Goal: Task Accomplishment & Management: Complete application form

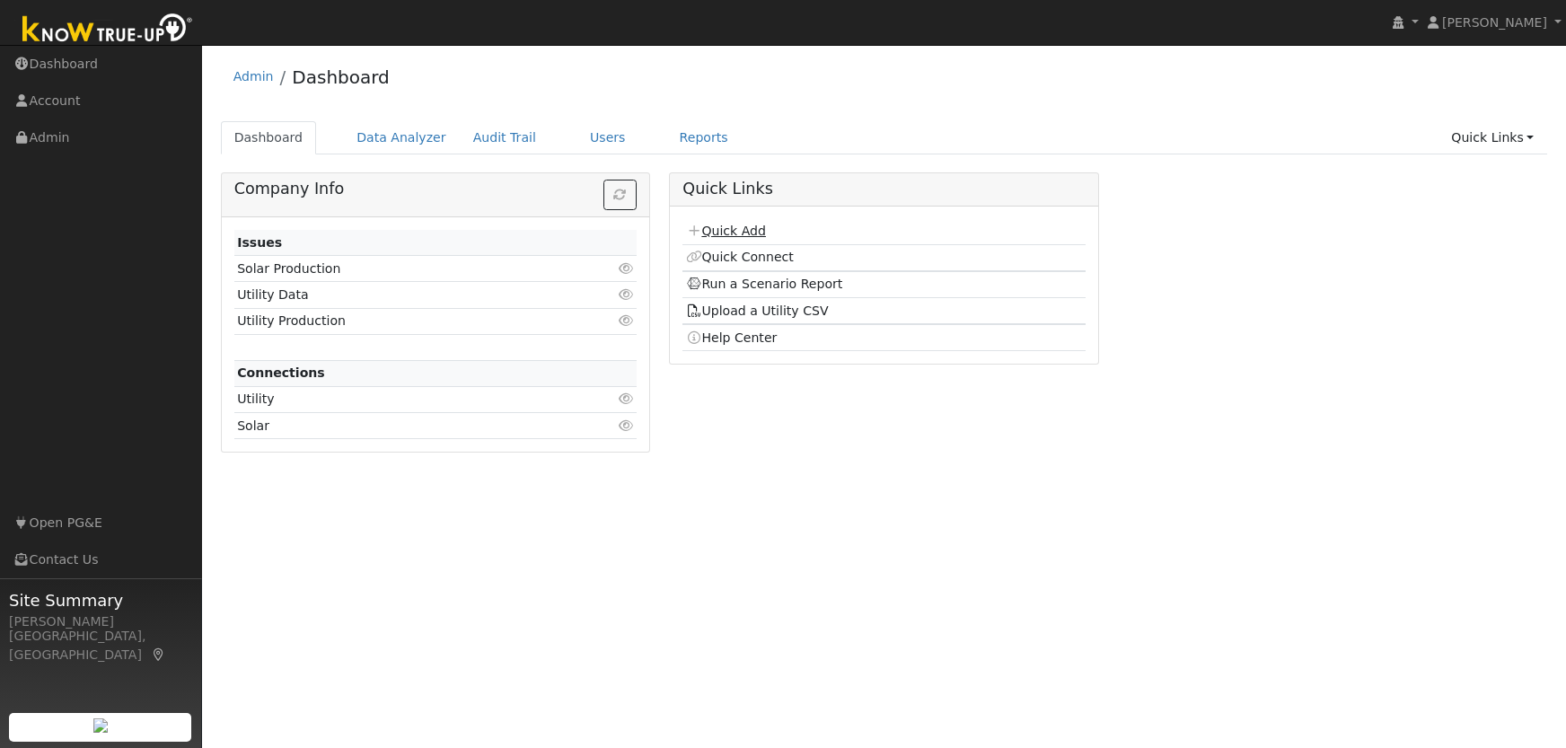
click at [729, 231] on link "Quick Add" at bounding box center [726, 231] width 80 height 14
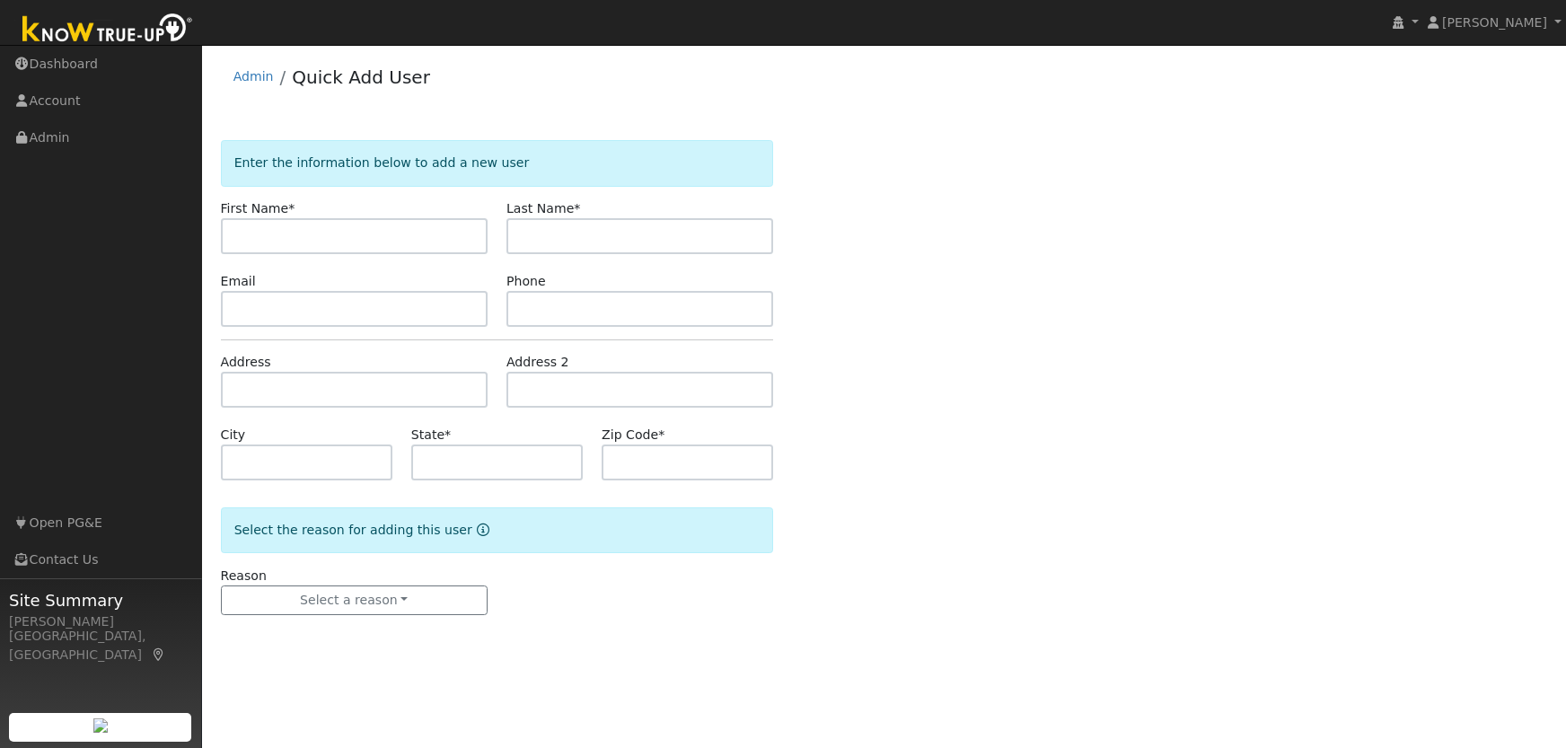
click at [303, 231] on input "text" at bounding box center [354, 236] width 267 height 36
type input "Bent"
type input "Daugaard-Hansen"
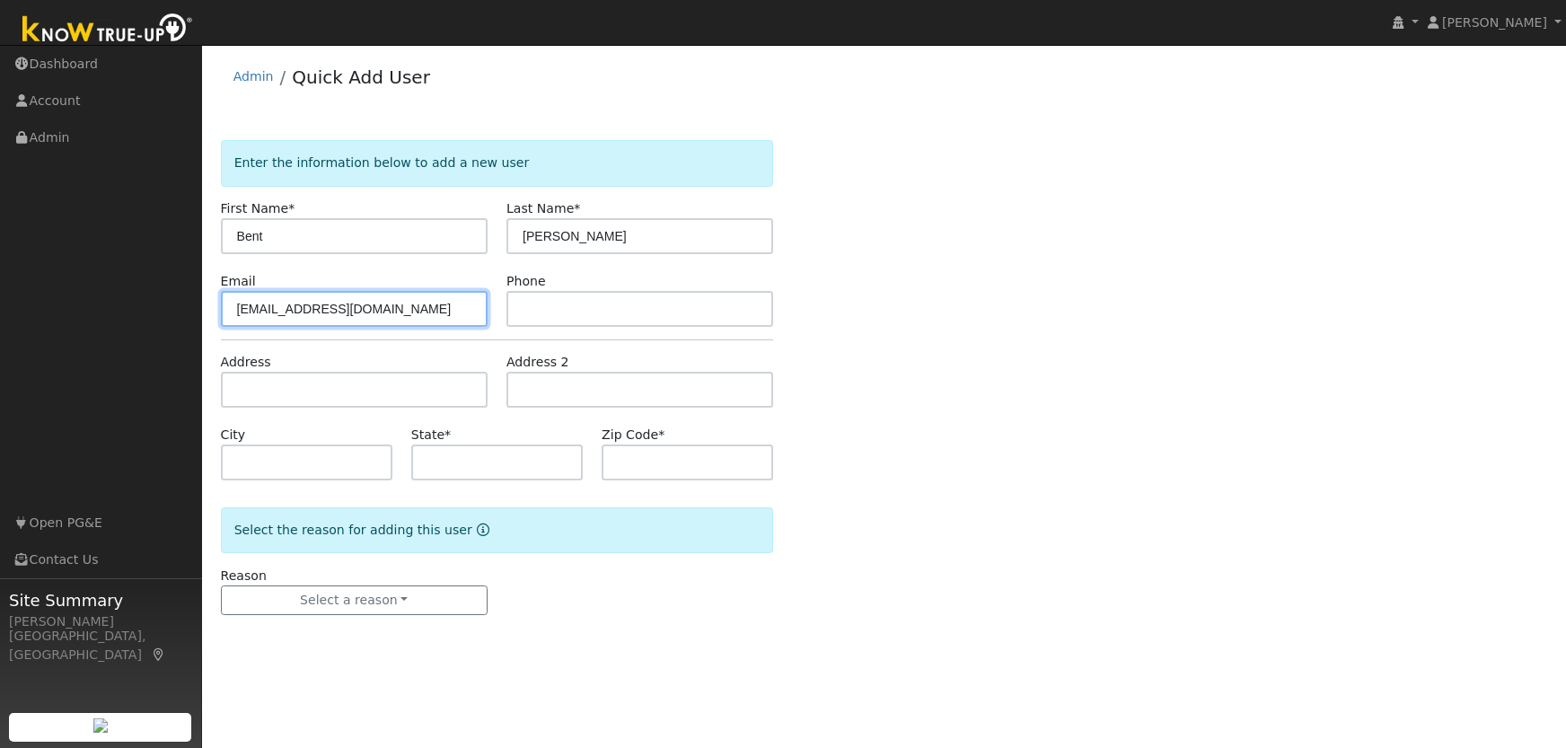
type input "bentdh@yahoo.com"
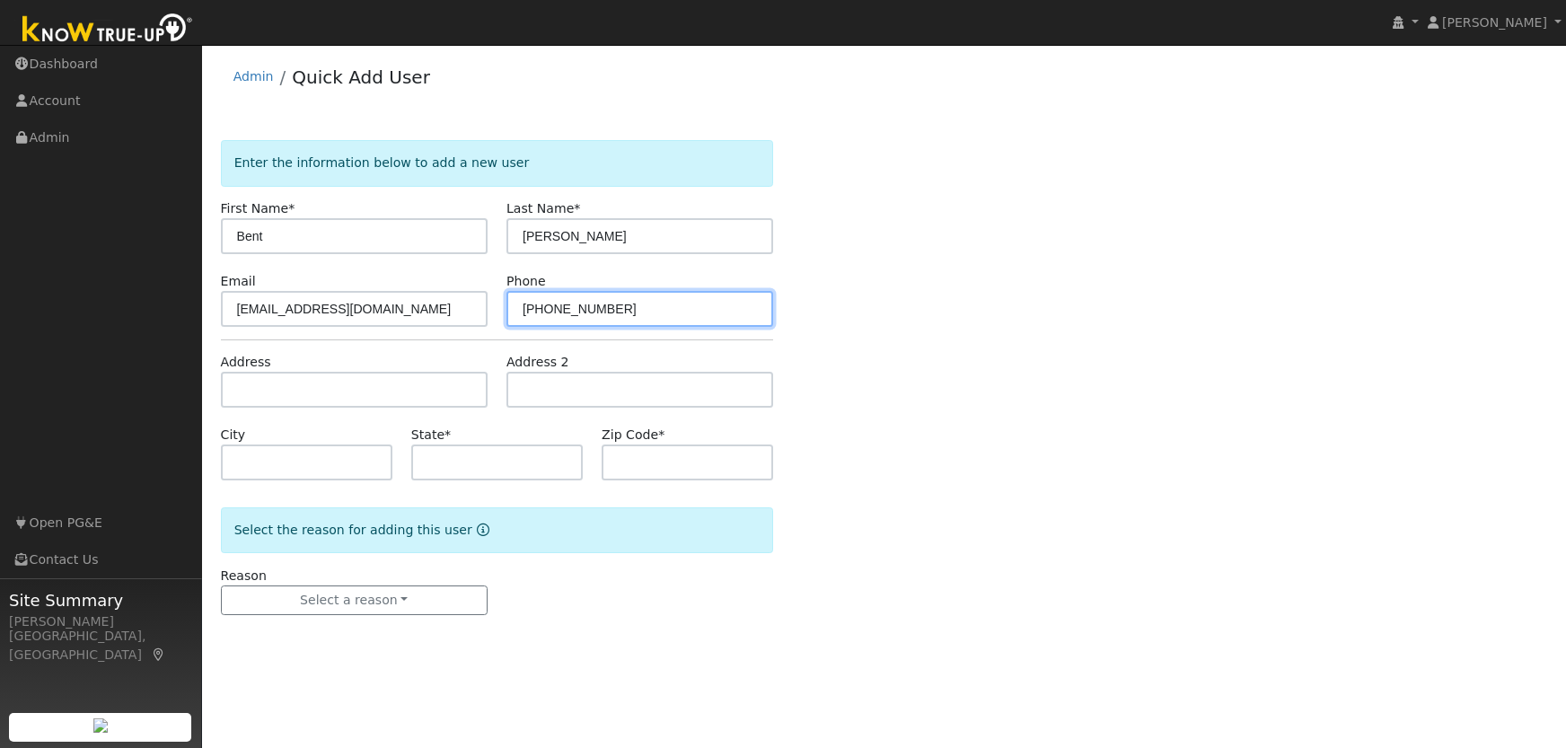
type input "209-288-2376"
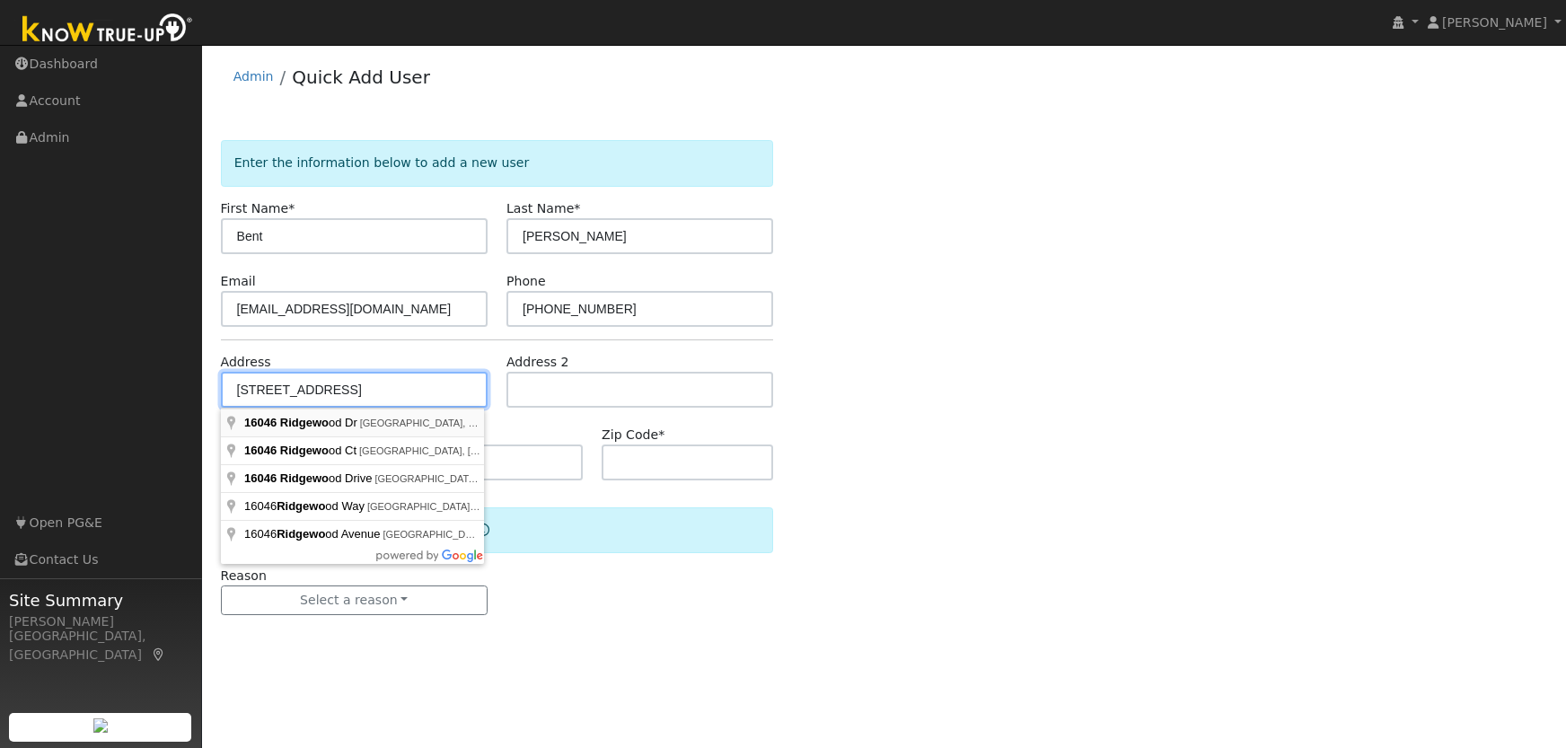
type input "16046 Ridgewood Drive"
type input "Sonora"
type input "CA"
type input "95370"
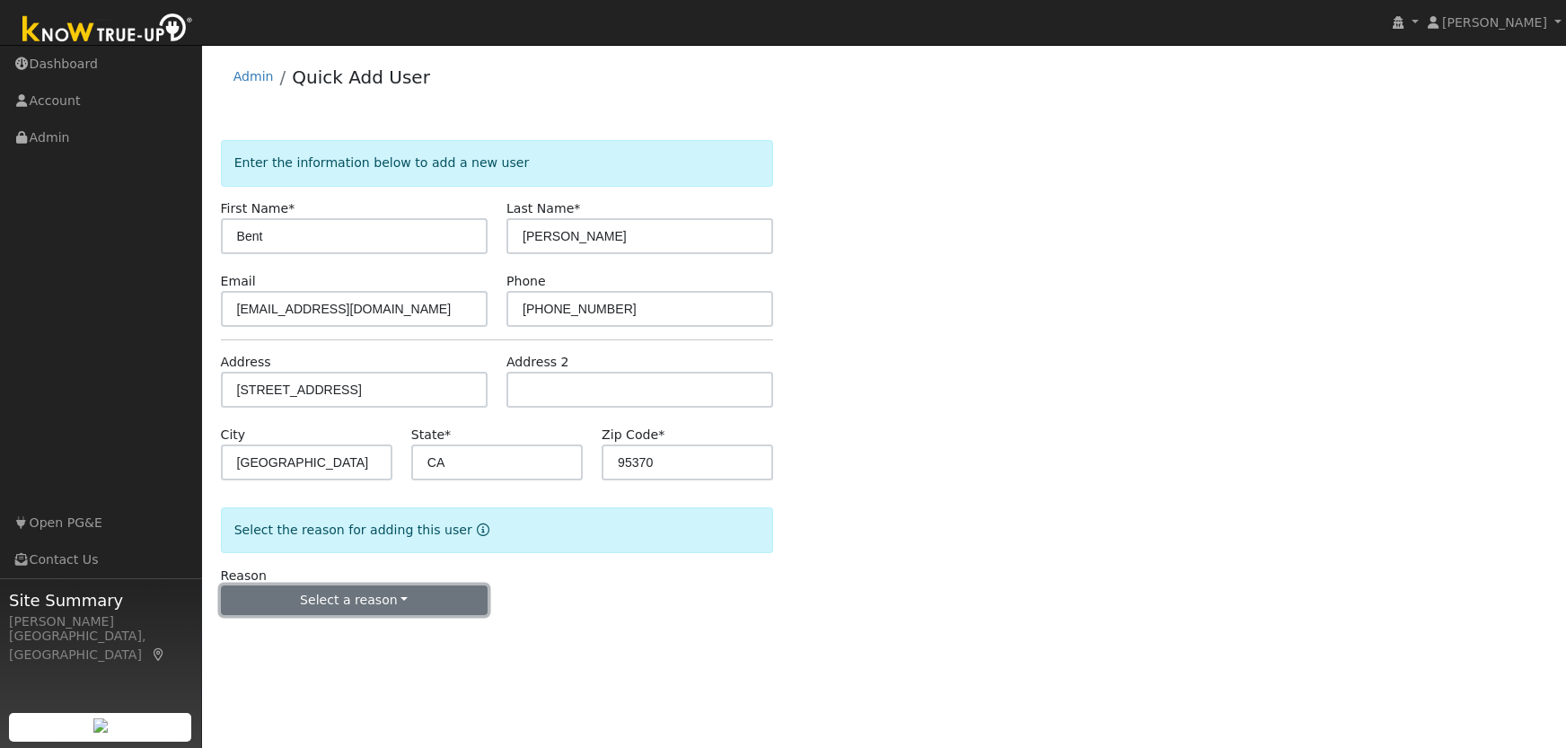
click at [353, 597] on button "Select a reason" at bounding box center [354, 600] width 267 height 31
click at [275, 633] on link "New lead" at bounding box center [321, 637] width 198 height 25
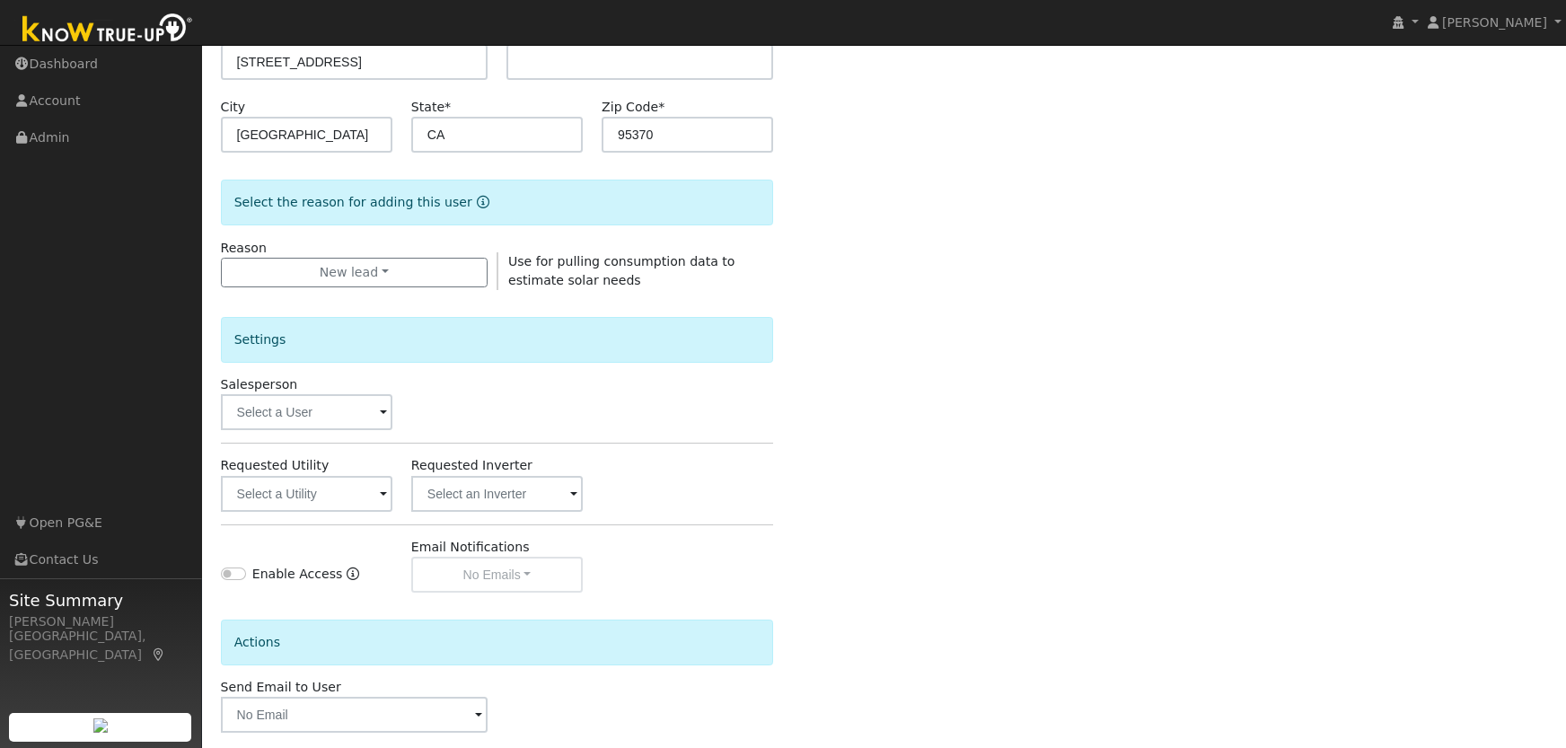
scroll to position [415, 0]
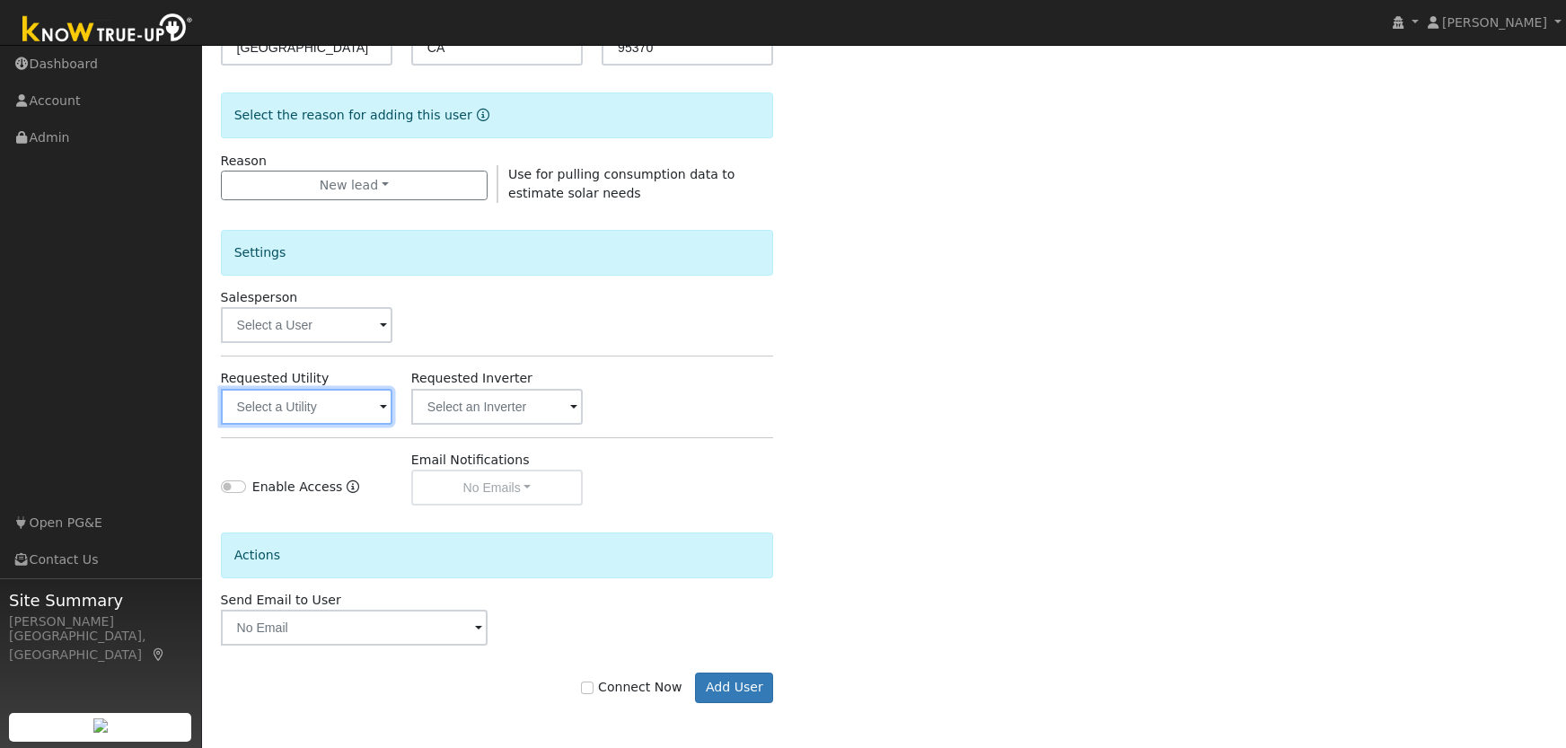
click at [309, 414] on input "text" at bounding box center [306, 407] width 171 height 36
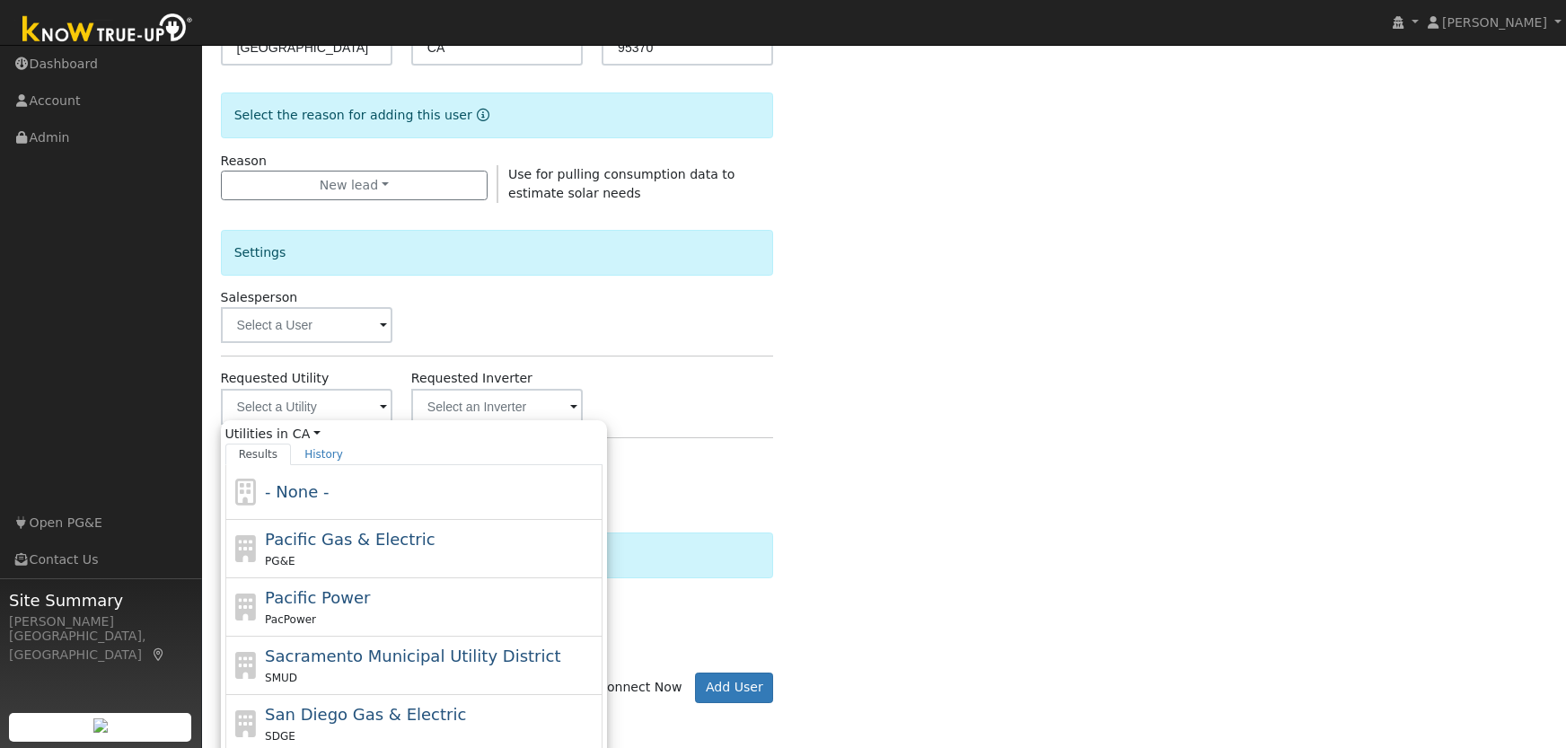
click at [396, 542] on span "Pacific Gas & Electric" at bounding box center [350, 539] width 170 height 19
type input "Pacific Gas & Electric"
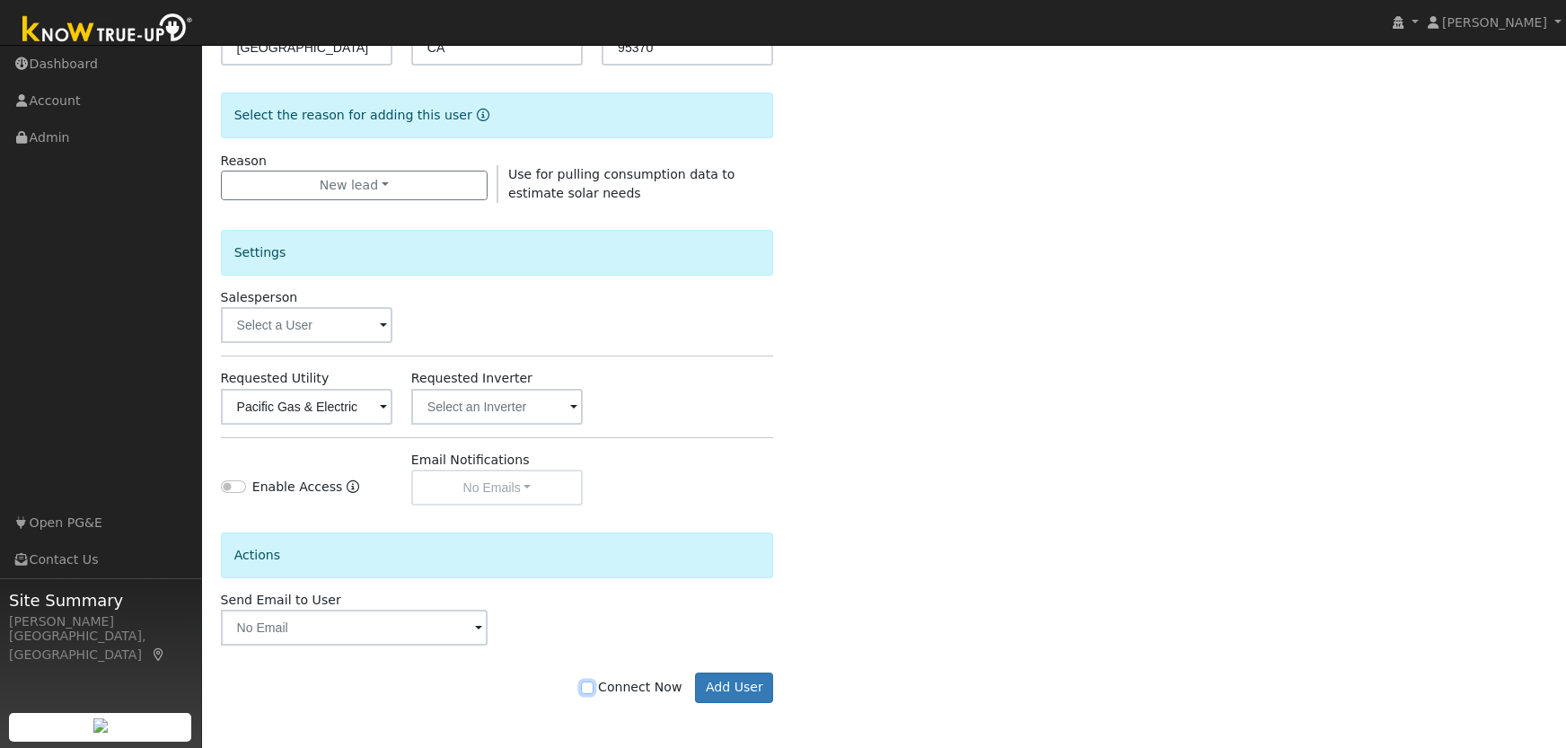
click at [594, 690] on input "Connect Now" at bounding box center [587, 688] width 13 height 13
checkbox input "true"
click at [740, 691] on button "Add User" at bounding box center [734, 688] width 78 height 31
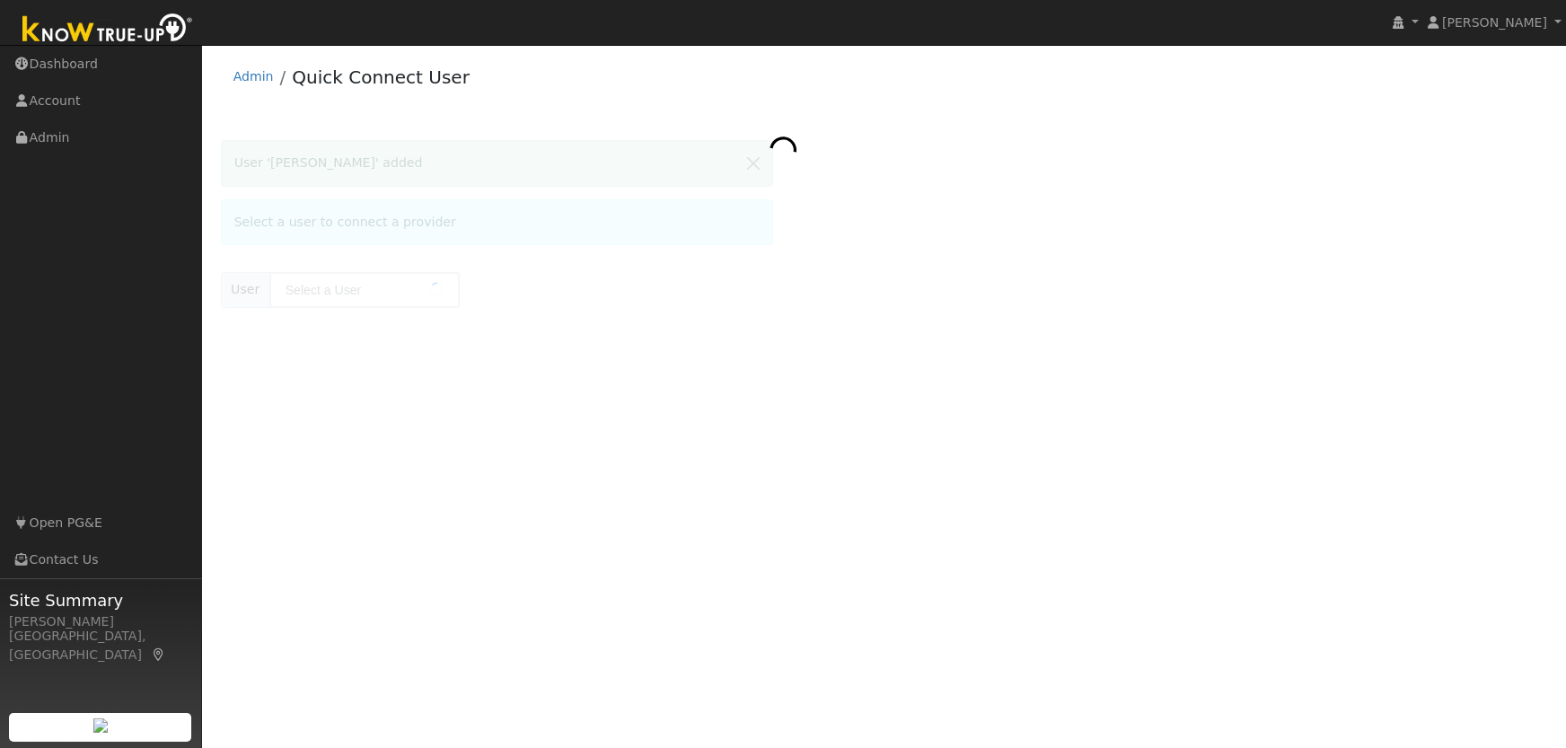
type input "[PERSON_NAME]"
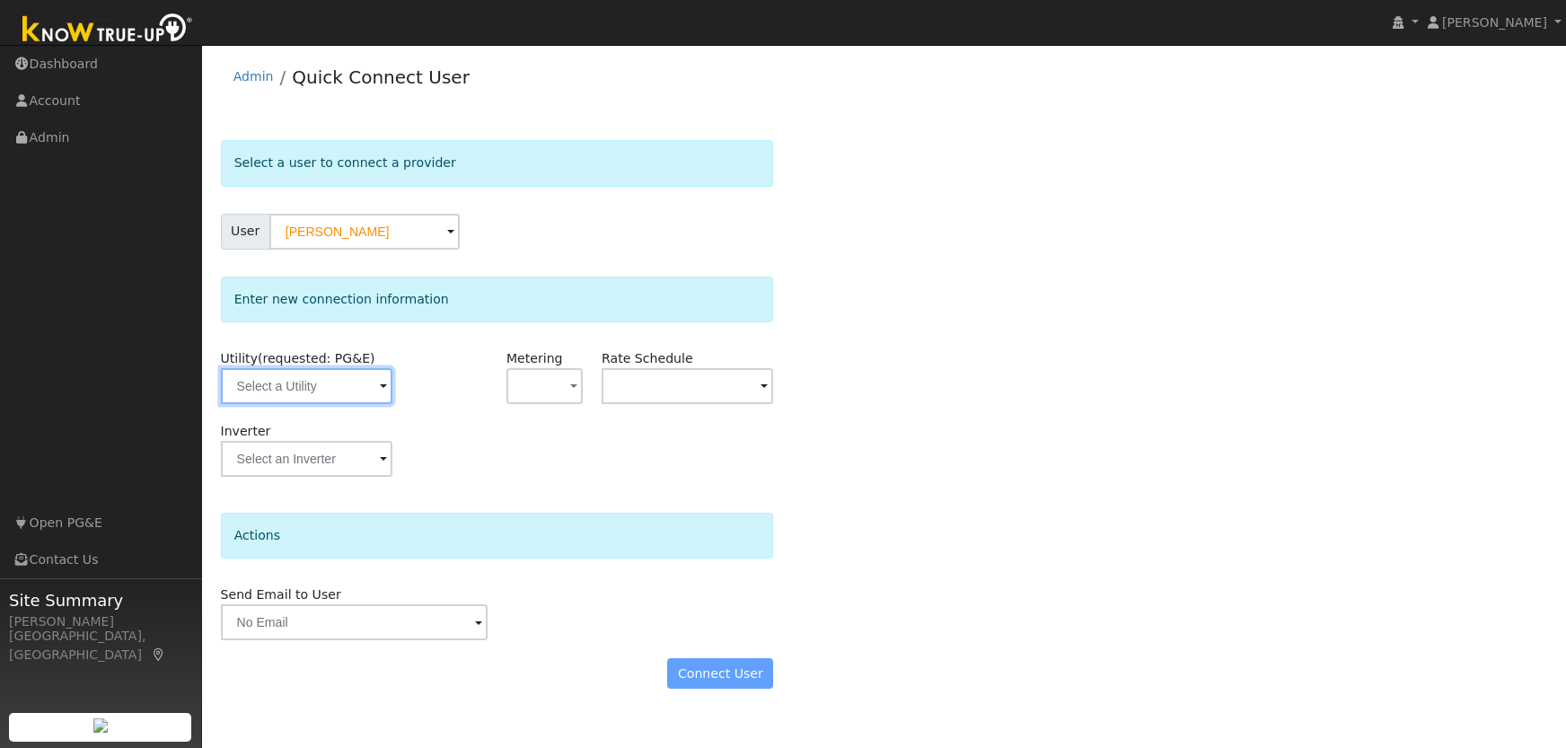
click at [367, 388] on input "text" at bounding box center [306, 386] width 171 height 36
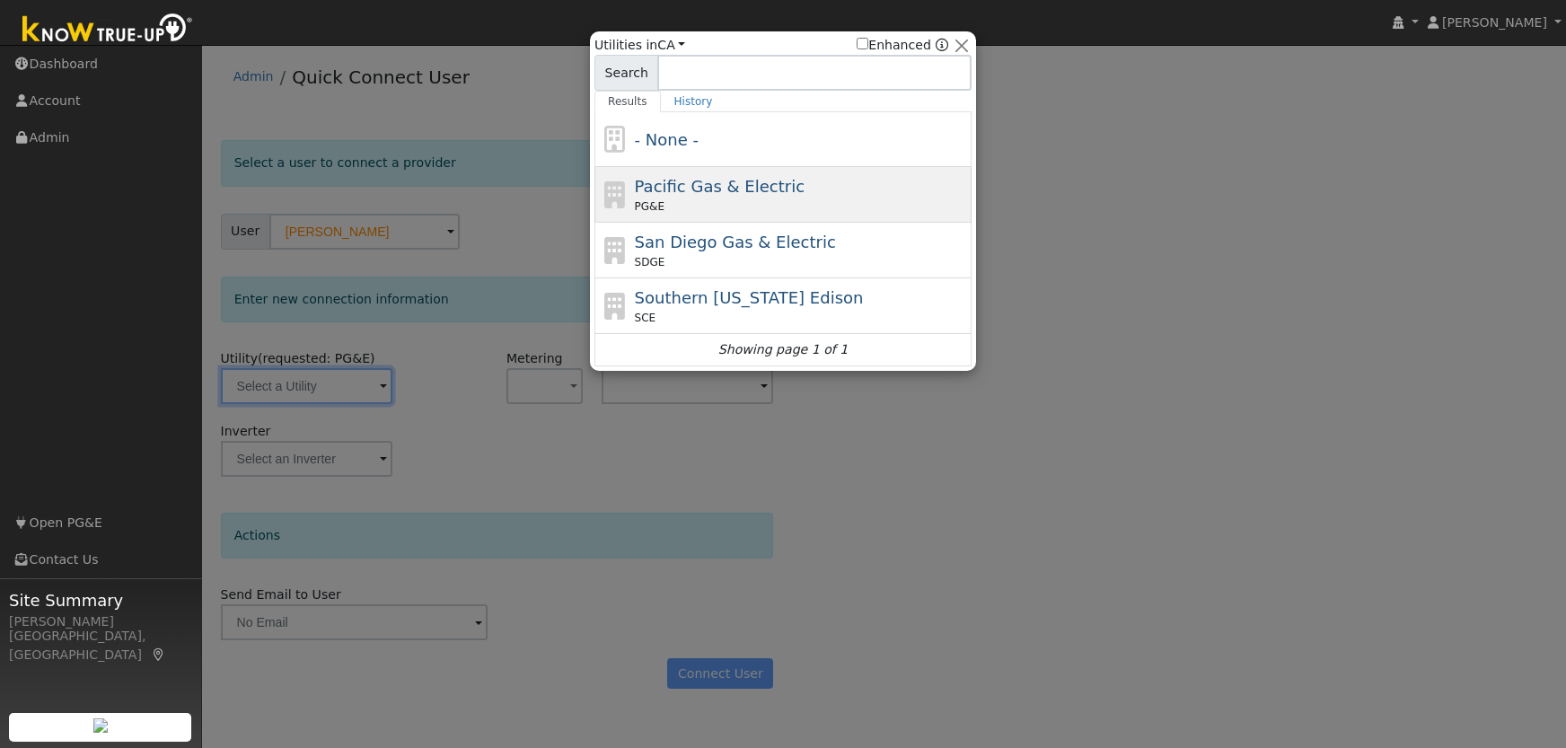
click at [850, 197] on div "Pacific Gas & Electric PG&E" at bounding box center [801, 194] width 333 height 40
type input "PG&E"
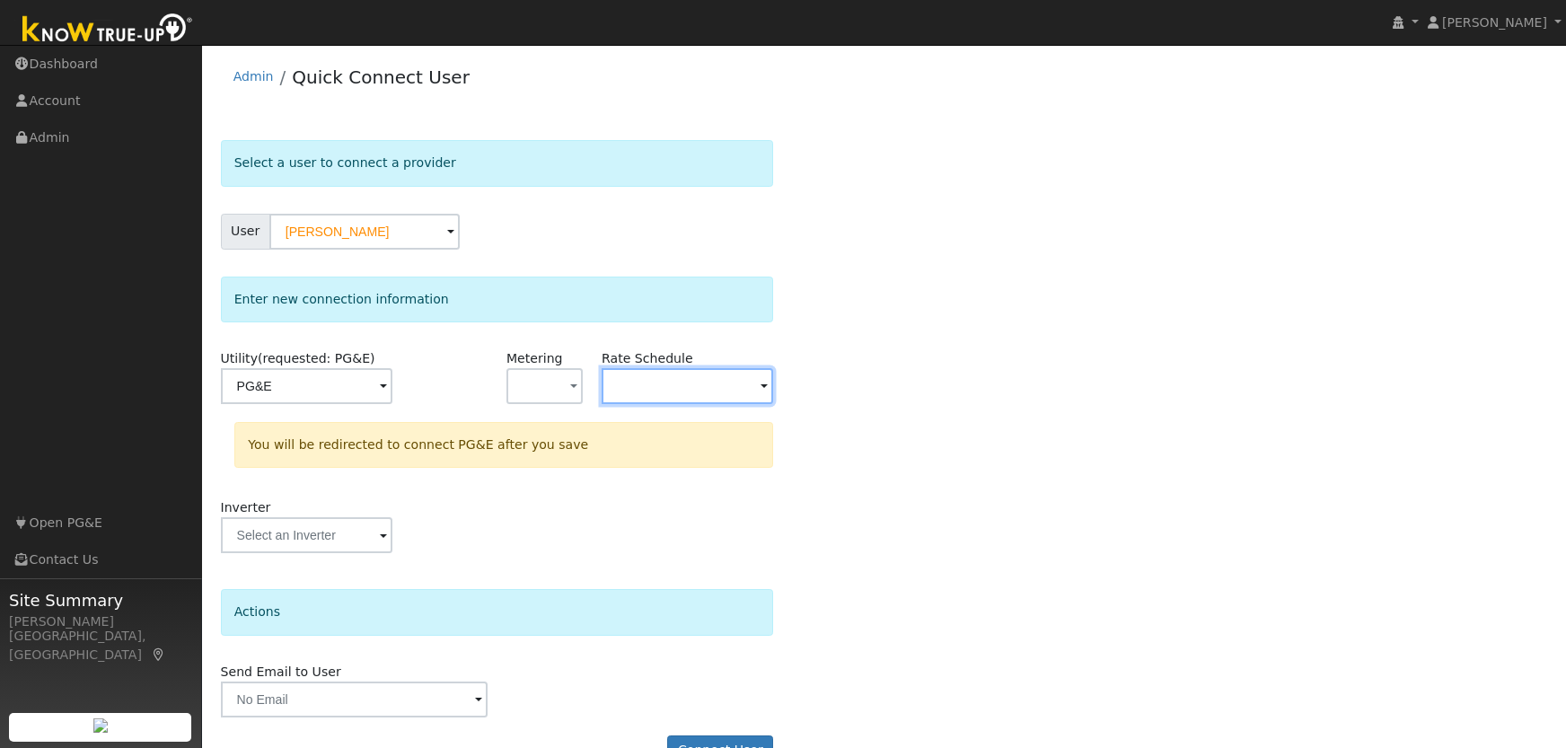
click at [392, 379] on input "text" at bounding box center [306, 386] width 171 height 36
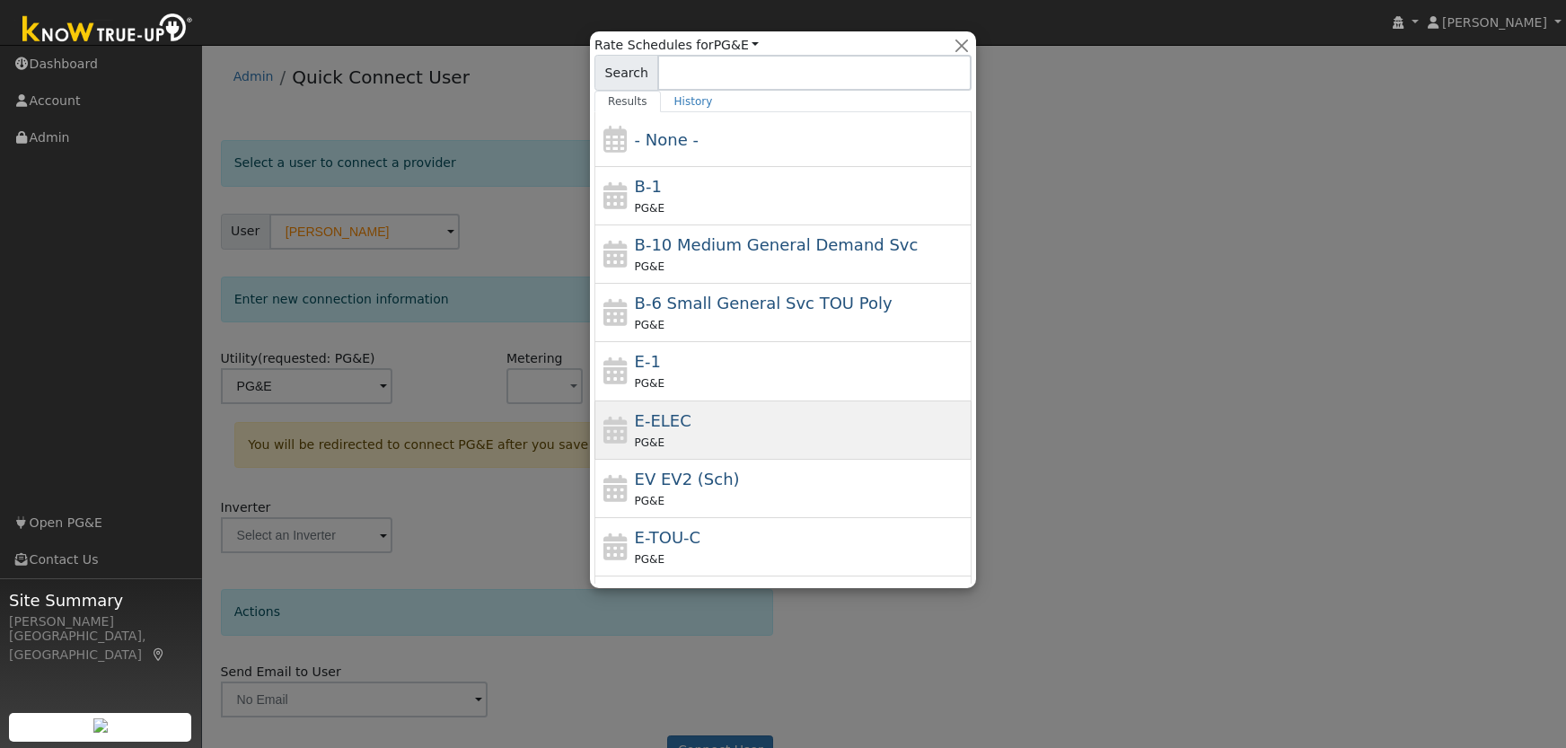
scroll to position [3, 0]
click at [734, 427] on div "E-ELEC PG&E" at bounding box center [801, 430] width 333 height 43
type input "E-ELEC"
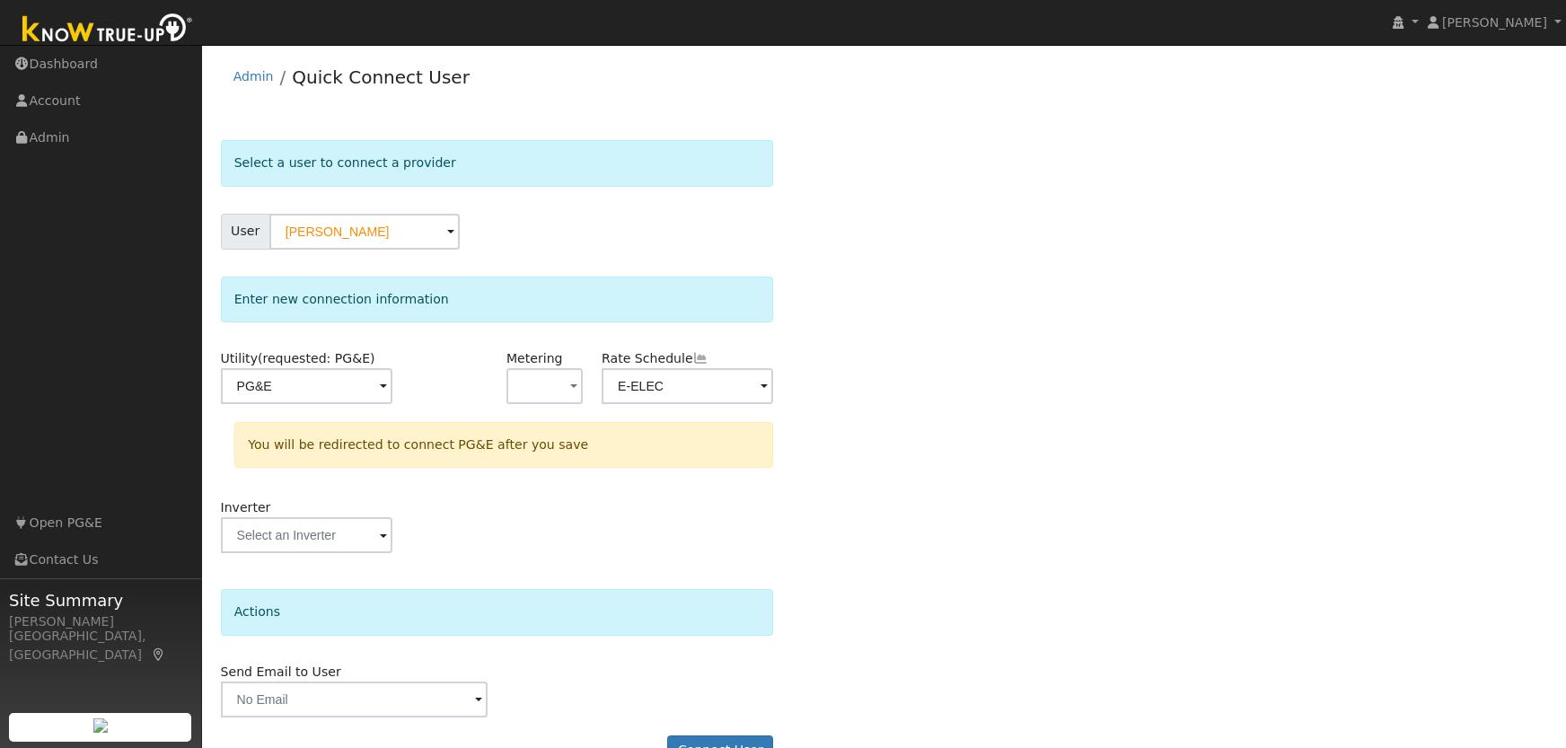
scroll to position [44, 0]
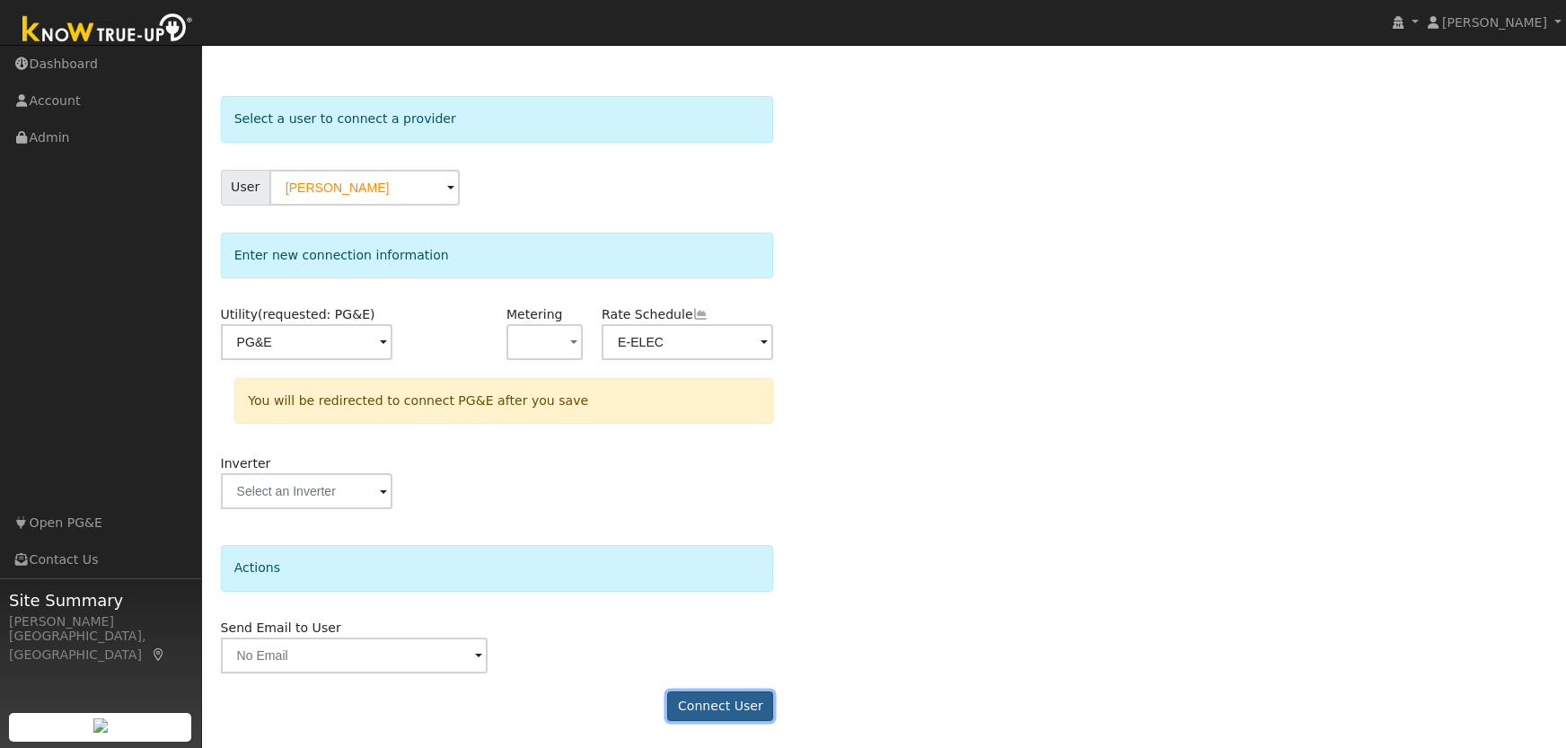
click at [723, 702] on button "Connect User" at bounding box center [720, 706] width 106 height 31
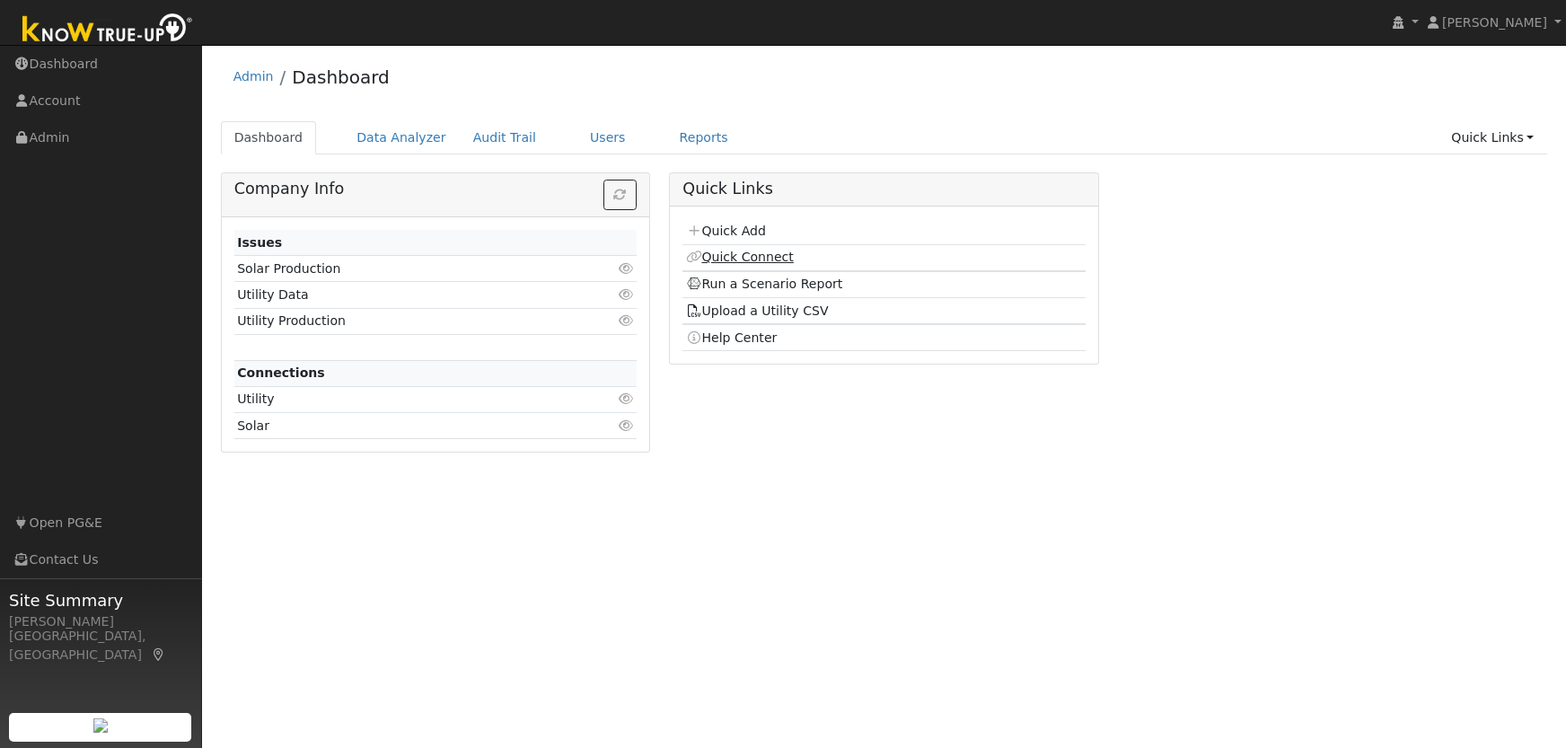
click at [764, 255] on link "Quick Connect" at bounding box center [740, 257] width 108 height 14
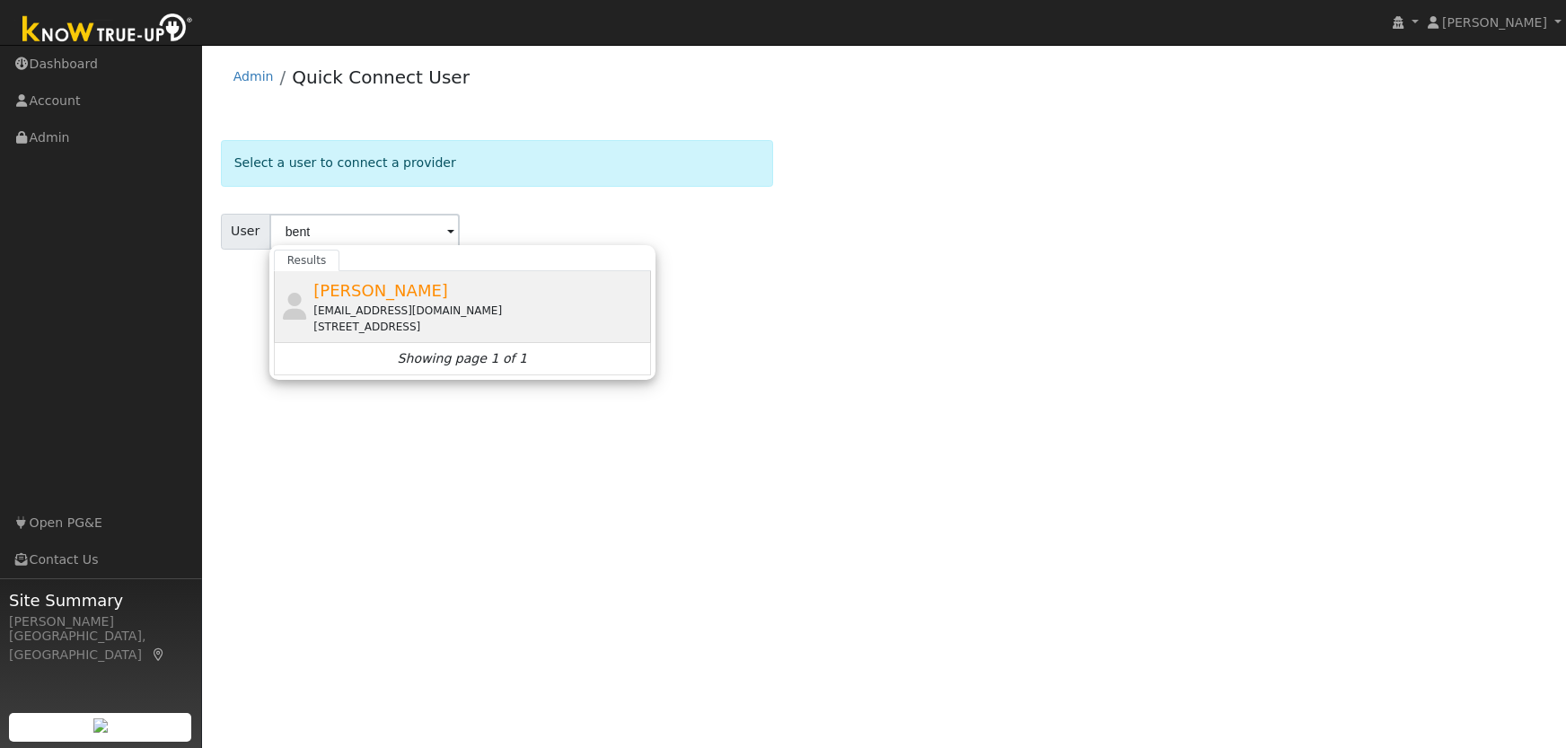
click at [407, 299] on span "[PERSON_NAME]" at bounding box center [380, 290] width 135 height 19
type input "[PERSON_NAME]"
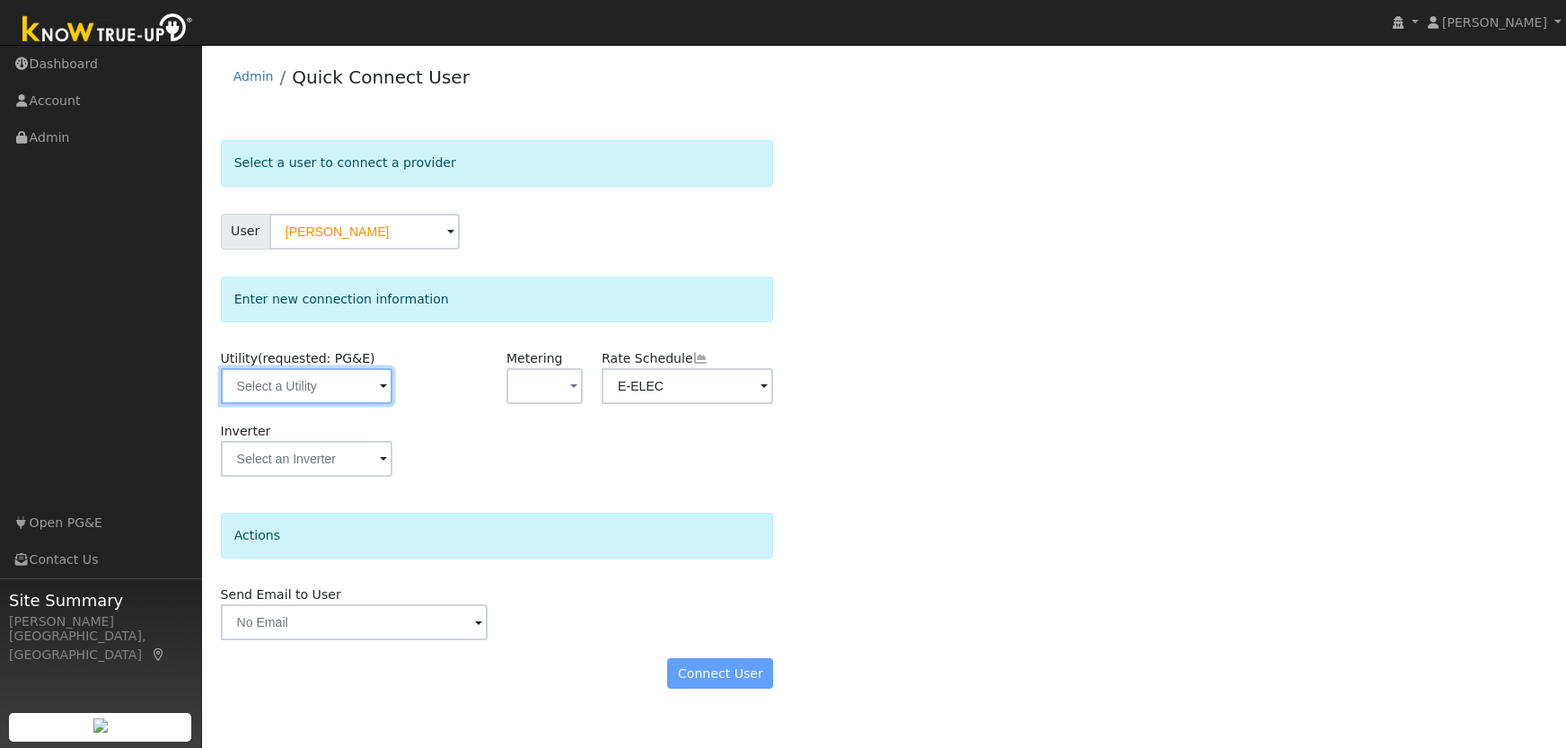
click at [331, 393] on input "text" at bounding box center [306, 386] width 171 height 36
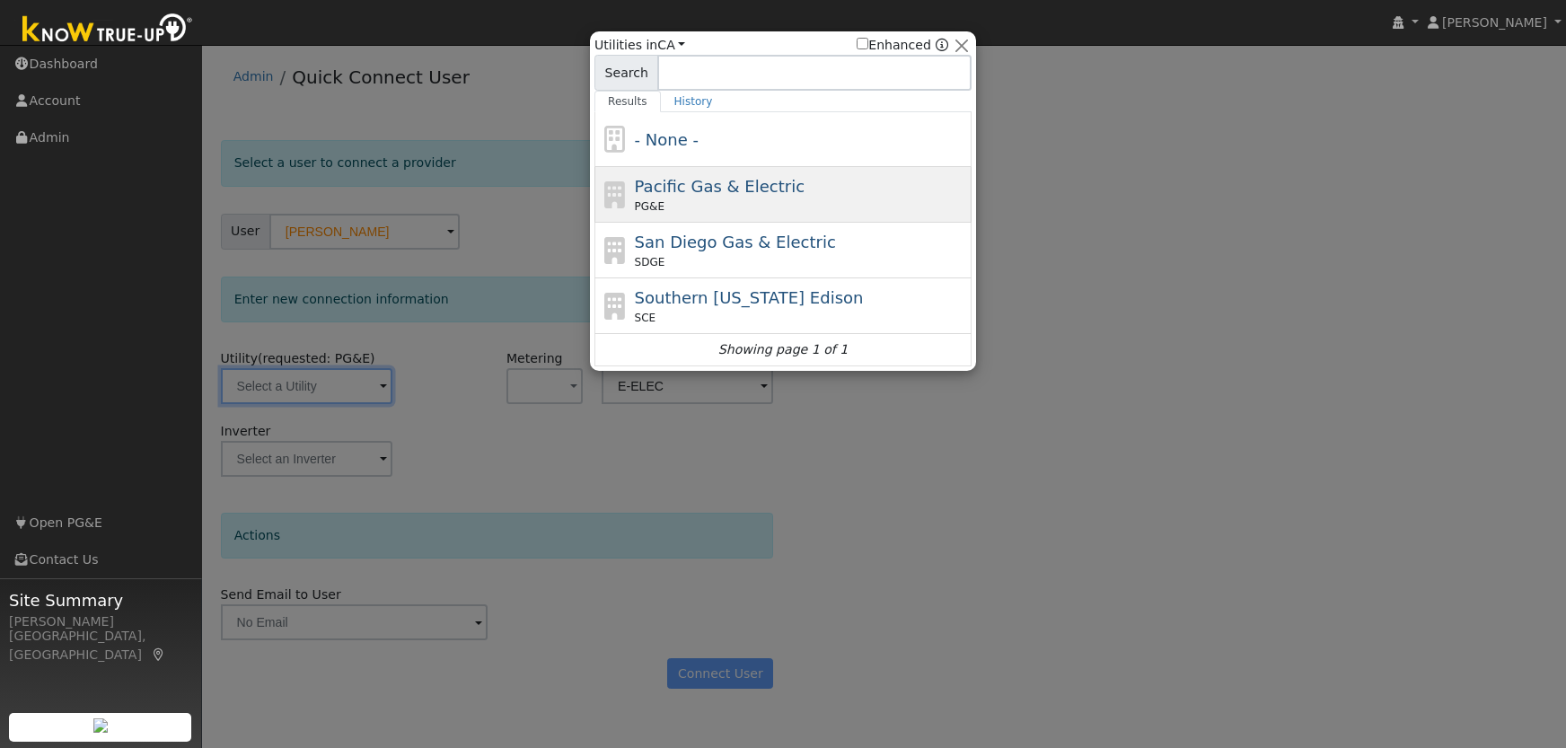
click at [749, 192] on span "Pacific Gas & Electric" at bounding box center [720, 186] width 170 height 19
type input "PG&E"
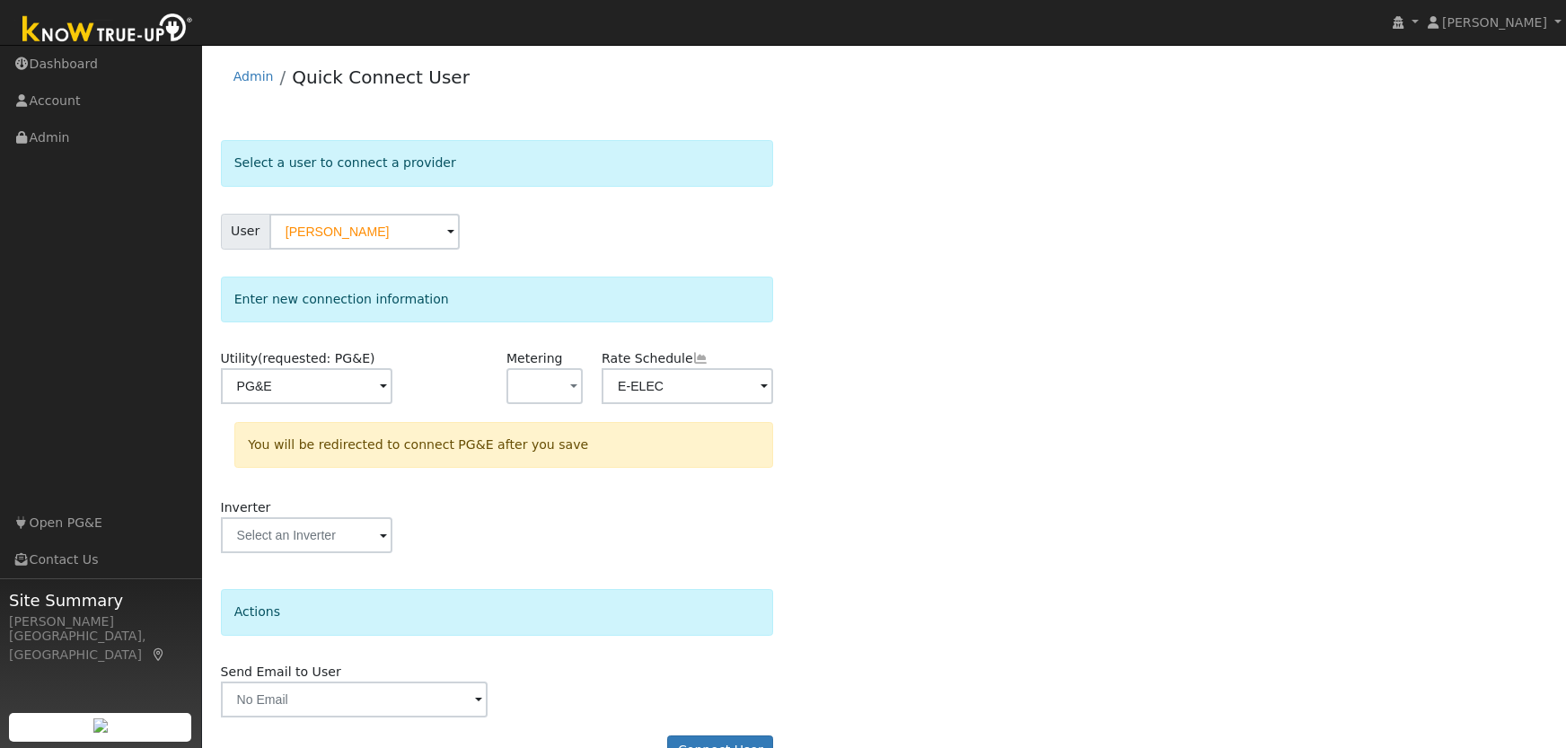
scroll to position [44, 0]
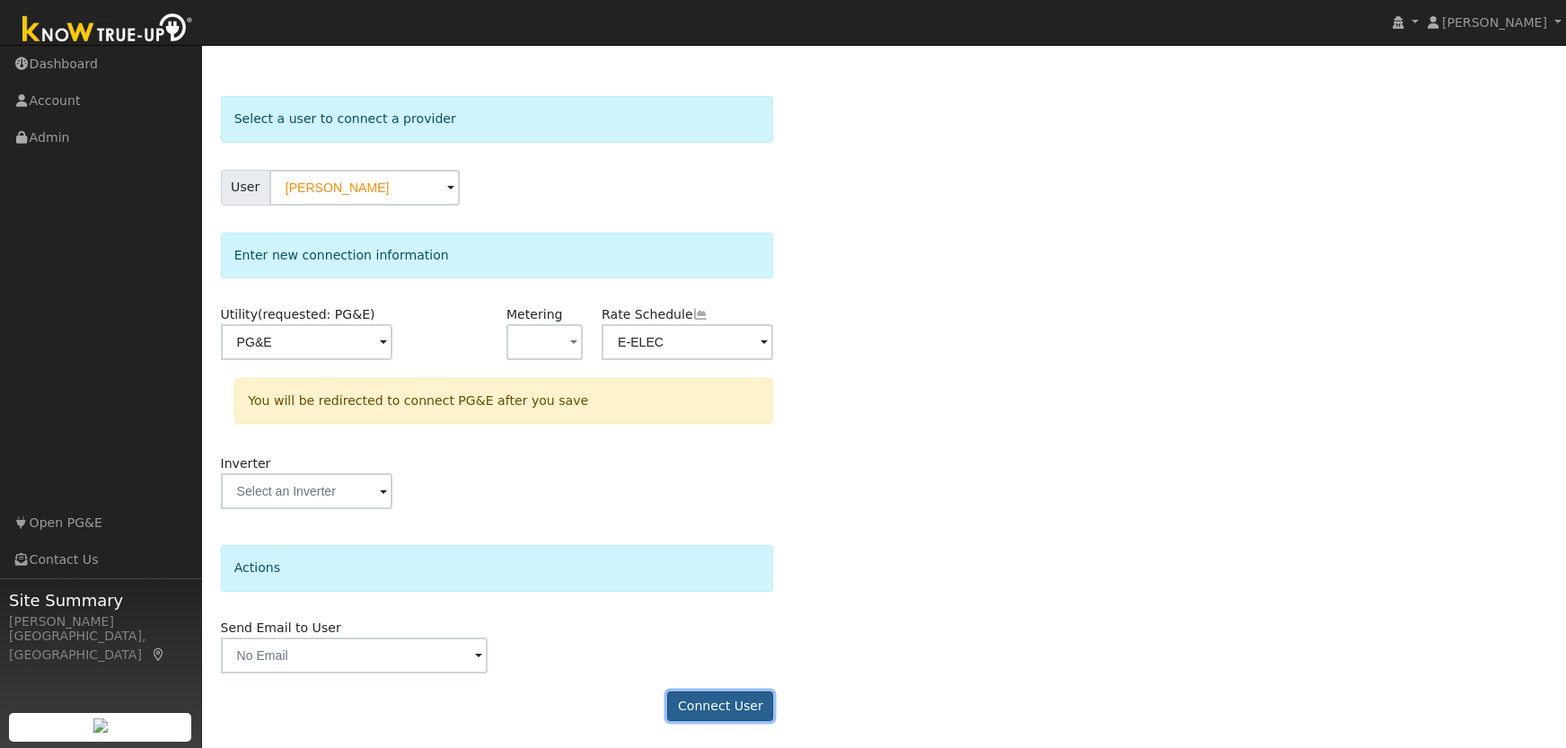
click at [725, 707] on button "Connect User" at bounding box center [720, 706] width 106 height 31
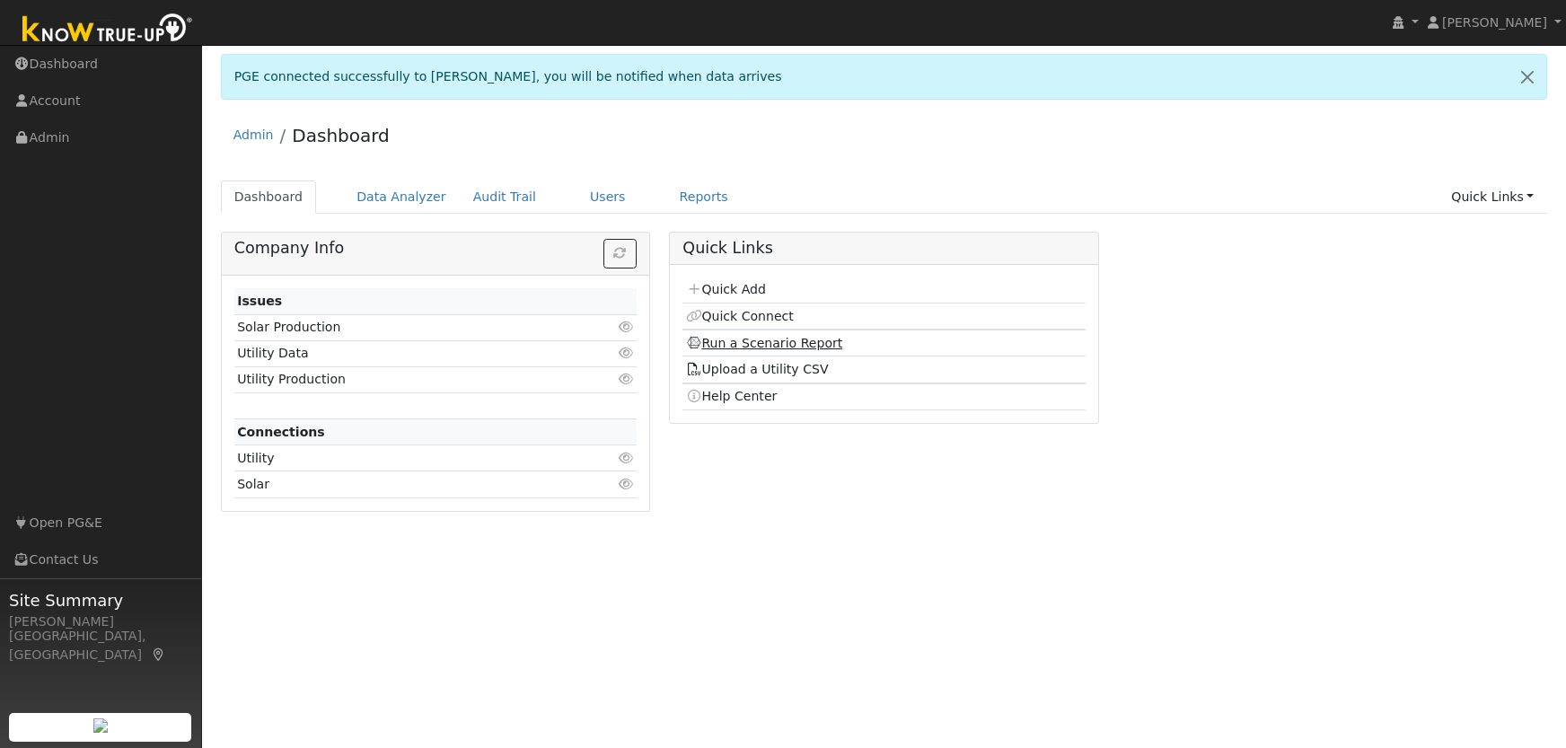
click at [731, 342] on link "Run a Scenario Report" at bounding box center [764, 343] width 157 height 14
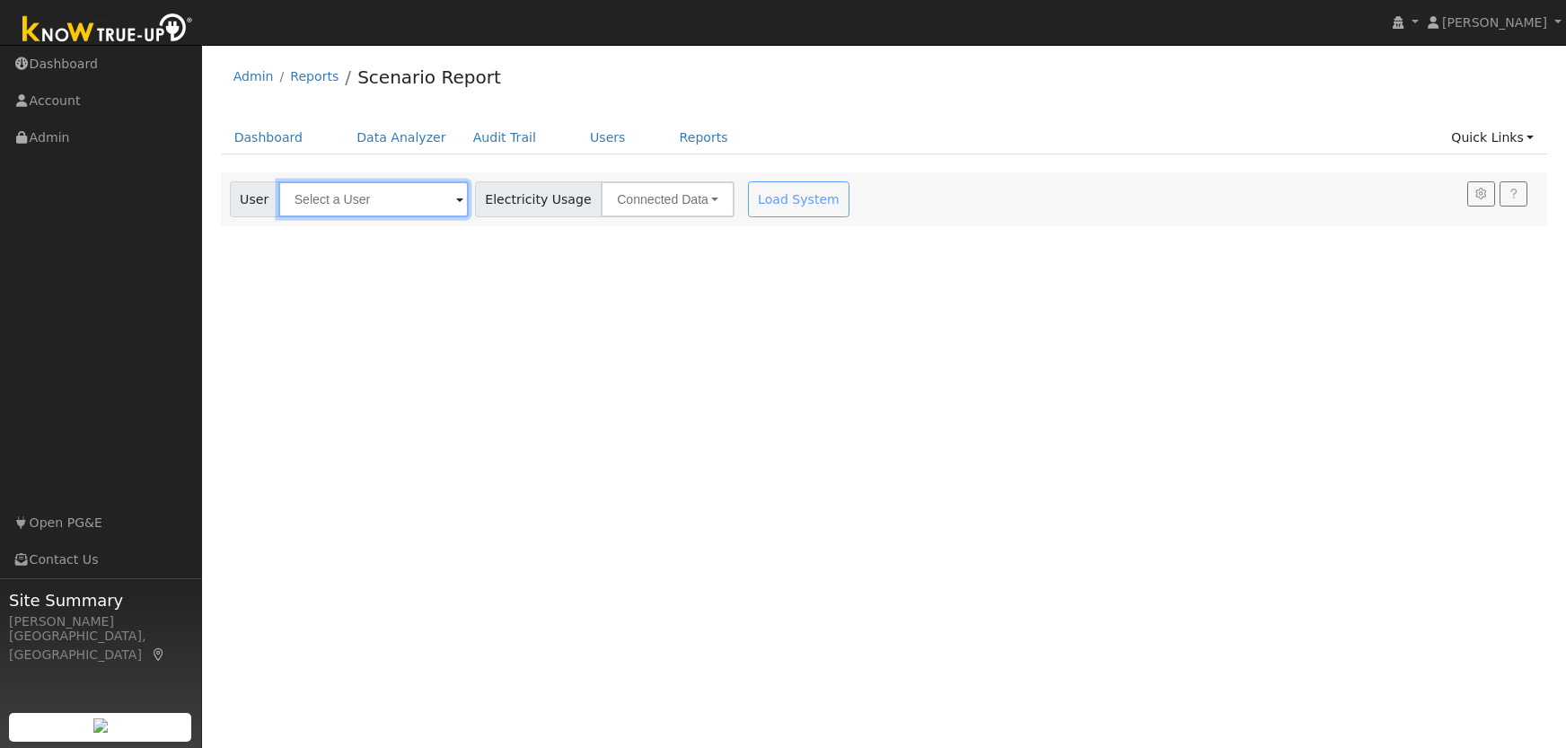
click at [339, 204] on input "text" at bounding box center [373, 199] width 190 height 36
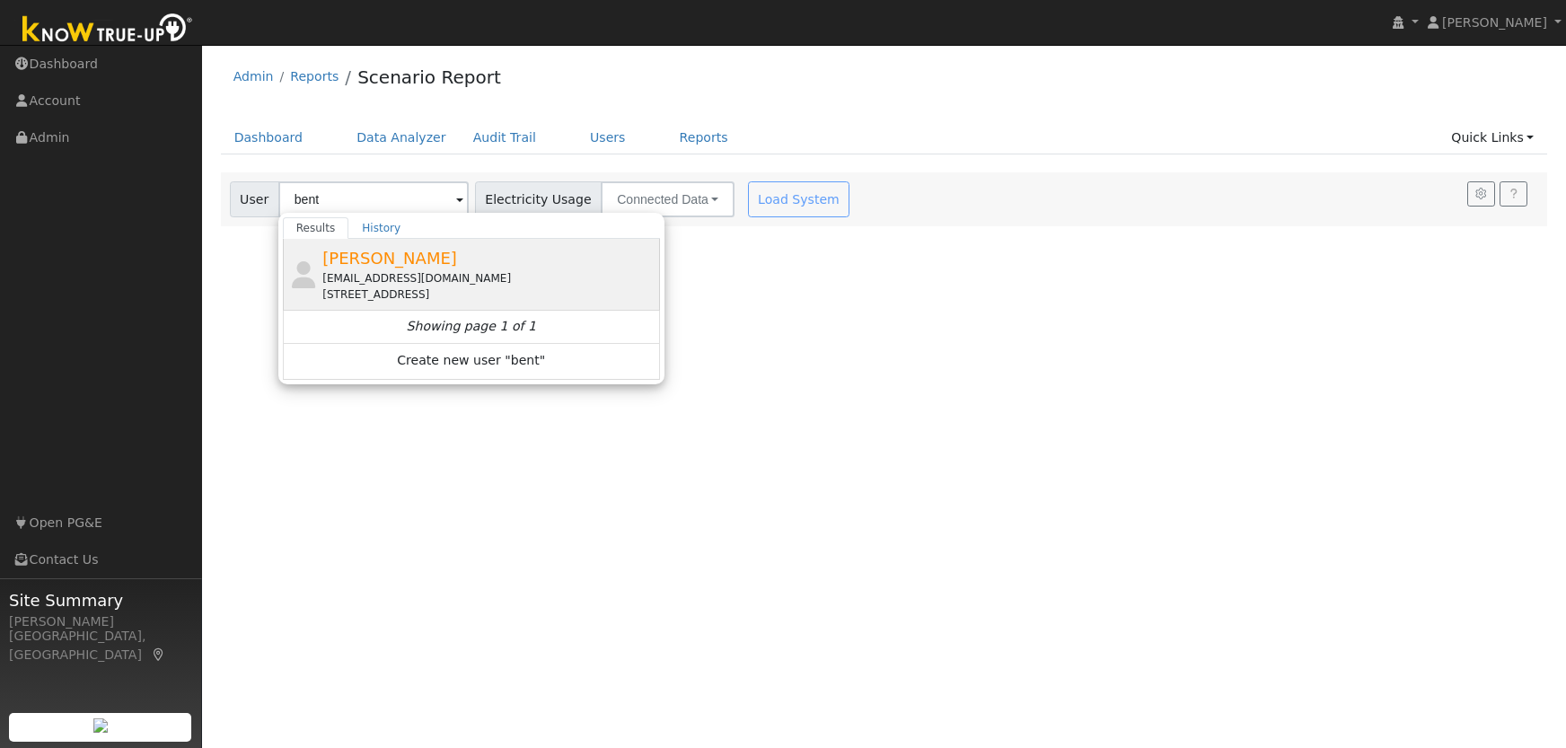
click at [385, 266] on span "[PERSON_NAME]" at bounding box center [389, 258] width 135 height 19
type input "[PERSON_NAME]"
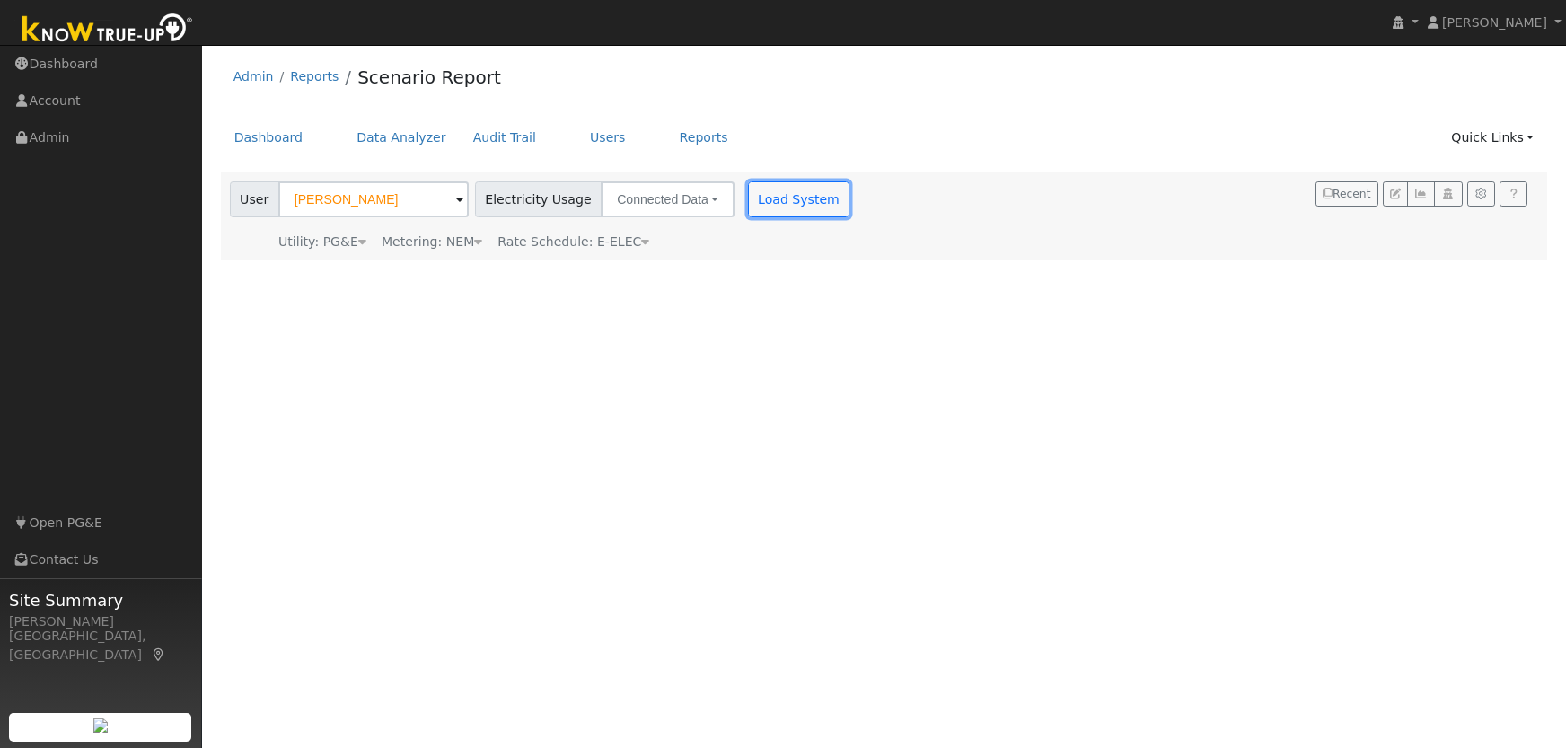
click at [756, 199] on button "Load System" at bounding box center [799, 199] width 102 height 36
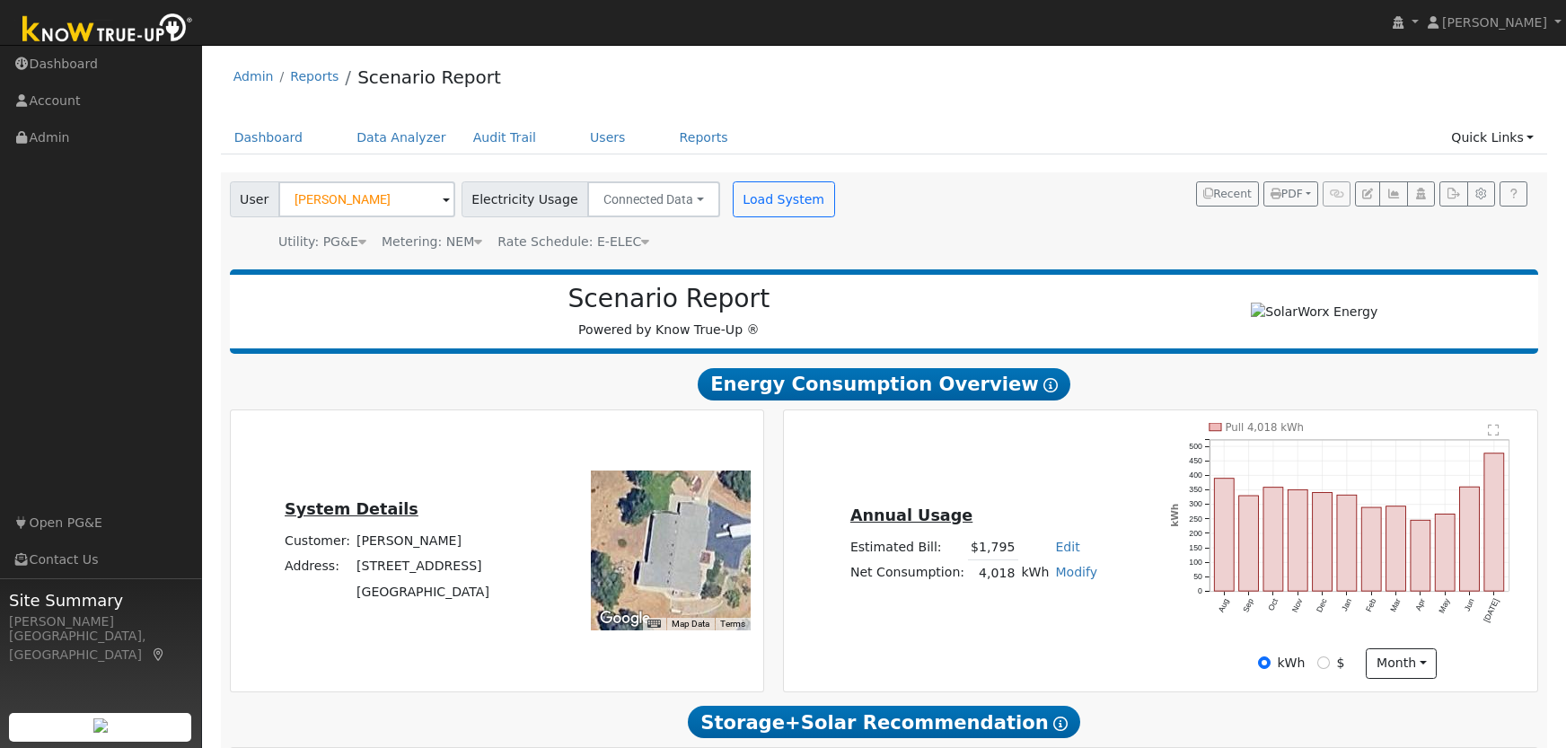
scroll to position [8, 0]
